Goal: Transaction & Acquisition: Purchase product/service

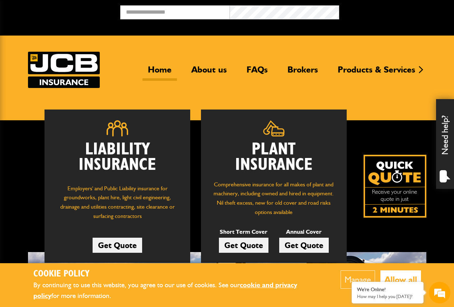
click at [240, 245] on link "Get Quote" at bounding box center [243, 244] width 49 height 15
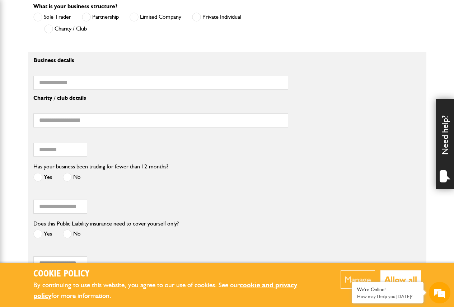
click at [401, 278] on button "Allow all" at bounding box center [400, 279] width 41 height 18
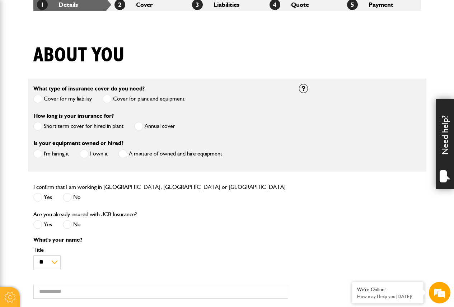
scroll to position [72, 0]
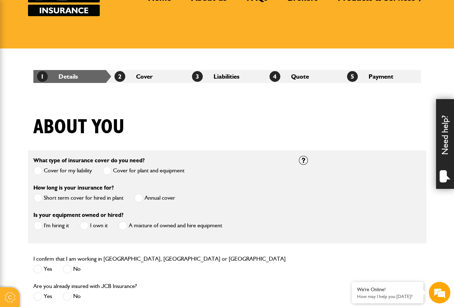
click at [154, 79] on li "2 Cover" at bounding box center [149, 76] width 77 height 13
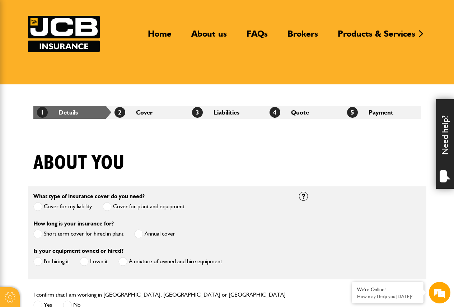
scroll to position [0, 0]
